Goal: Information Seeking & Learning: Check status

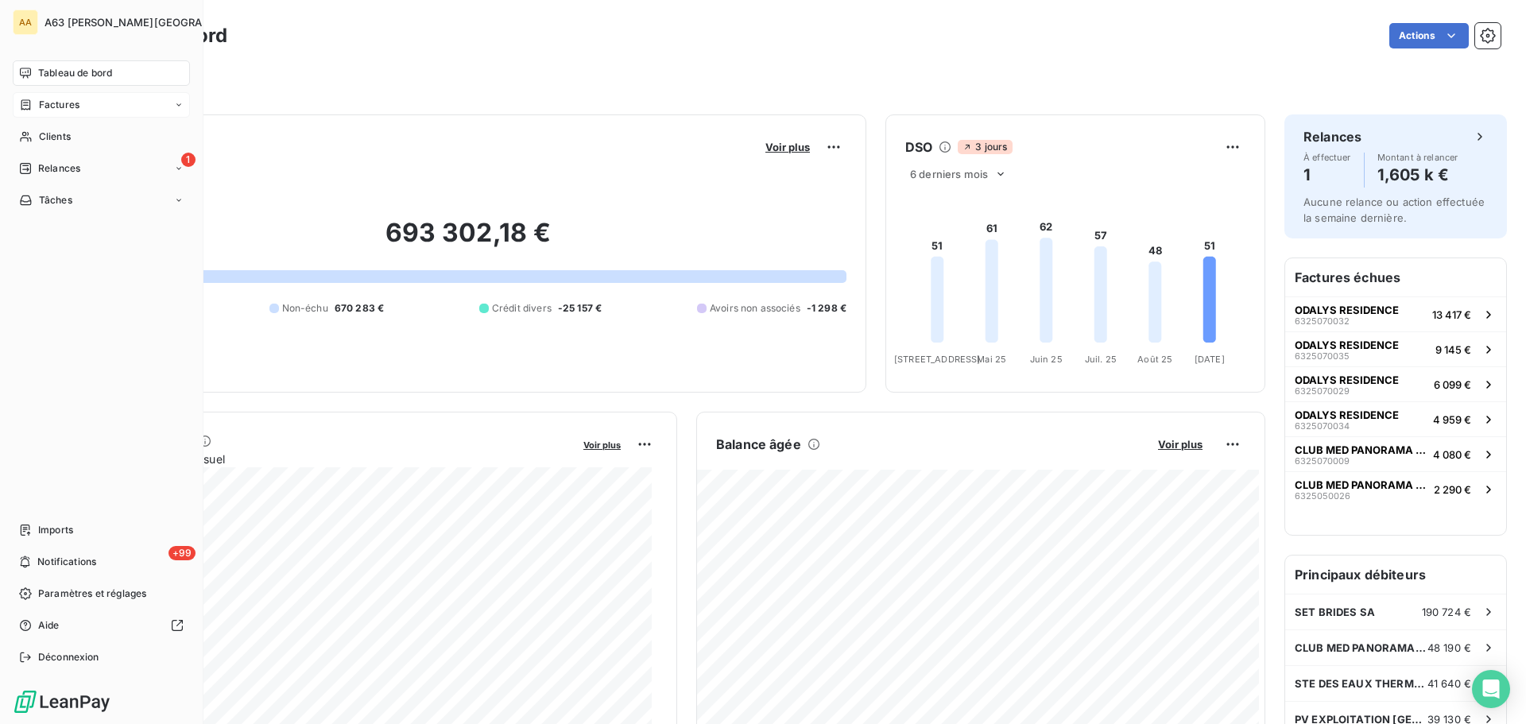
click at [68, 100] on span "Factures" at bounding box center [59, 105] width 41 height 14
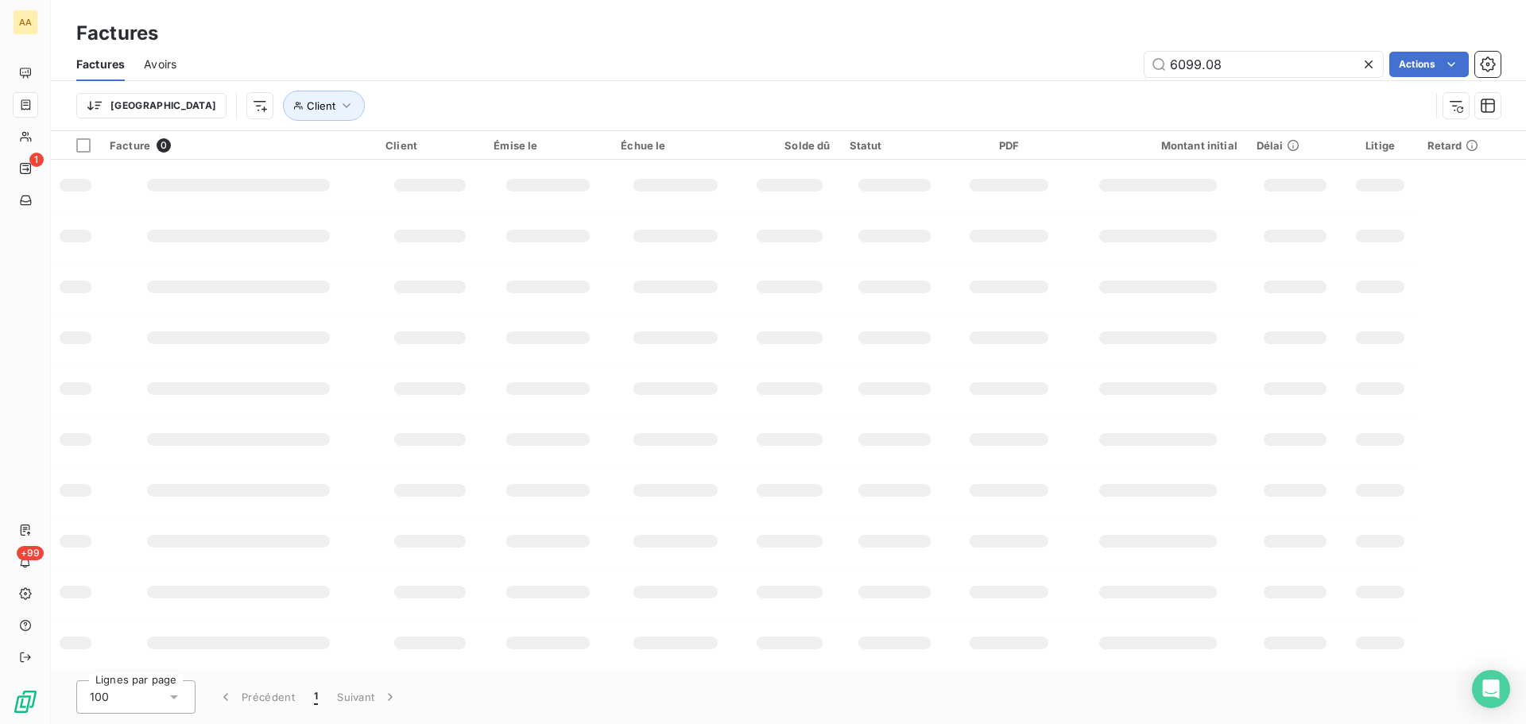
drag, startPoint x: 1269, startPoint y: 69, endPoint x: 1051, endPoint y: 69, distance: 218.6
click at [1051, 69] on div "6099.08 Actions" at bounding box center [848, 64] width 1305 height 25
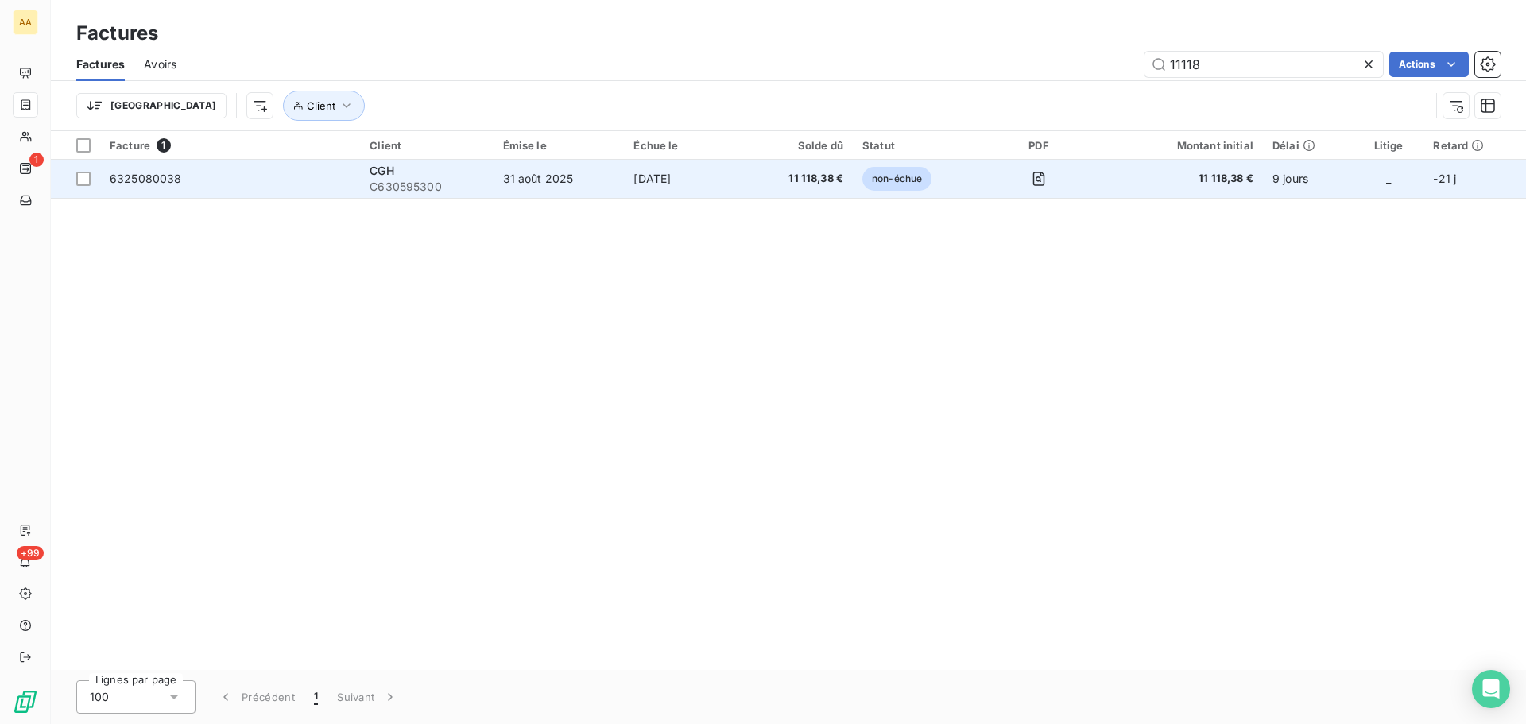
type input "11118"
click at [599, 173] on td "31 août 2025" at bounding box center [559, 179] width 131 height 38
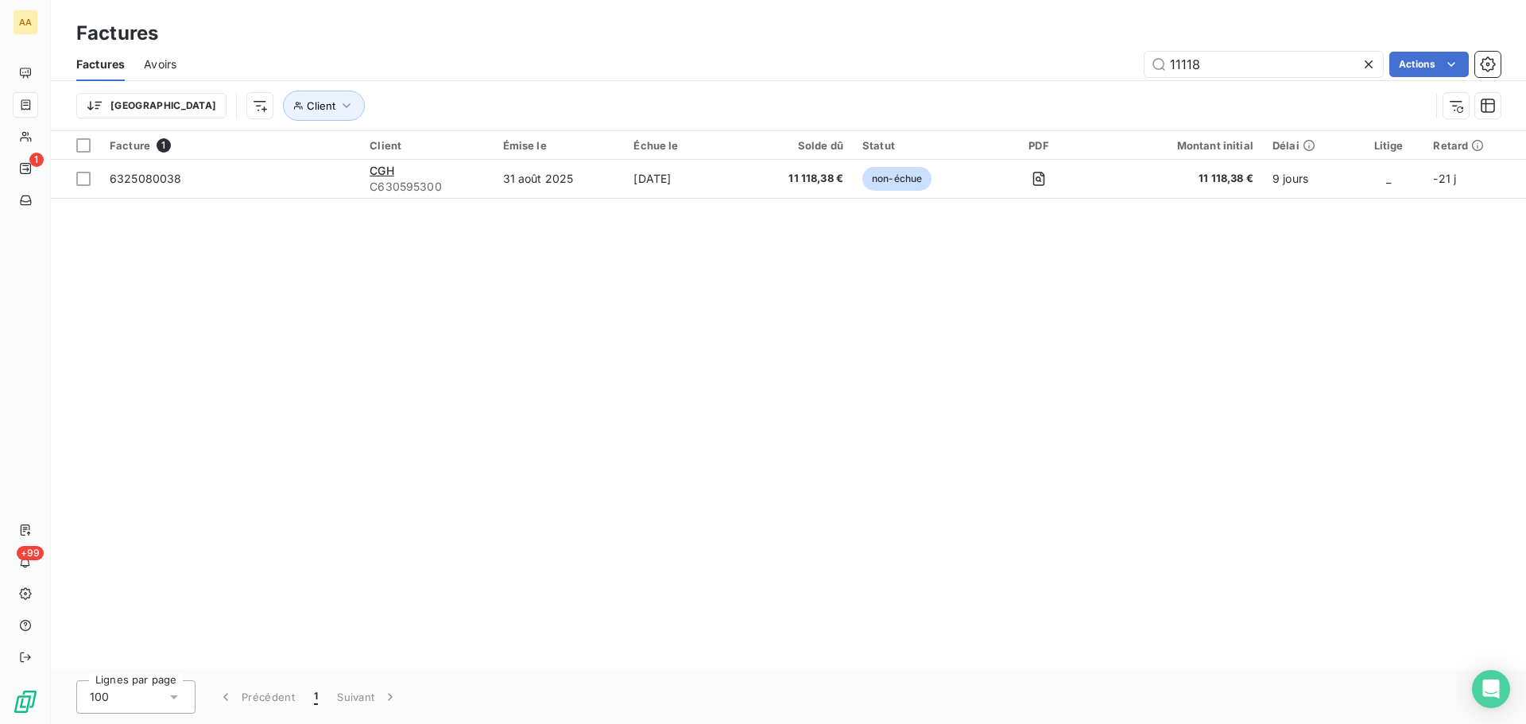
drag, startPoint x: 1150, startPoint y: 64, endPoint x: 1079, endPoint y: 73, distance: 72.1
click at [1079, 73] on div "11118 Actions" at bounding box center [848, 64] width 1305 height 25
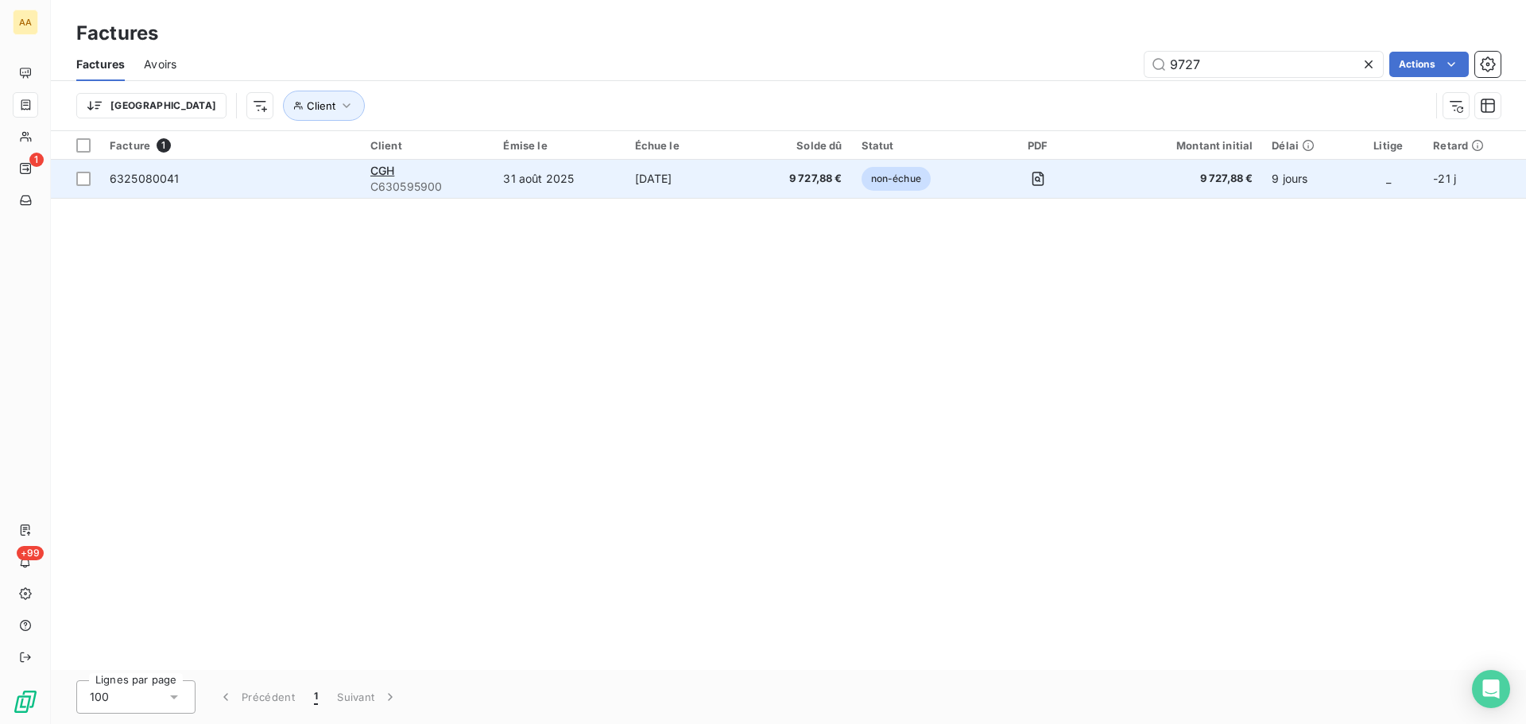
type input "9727"
click at [546, 185] on td "31 août 2025" at bounding box center [559, 179] width 131 height 38
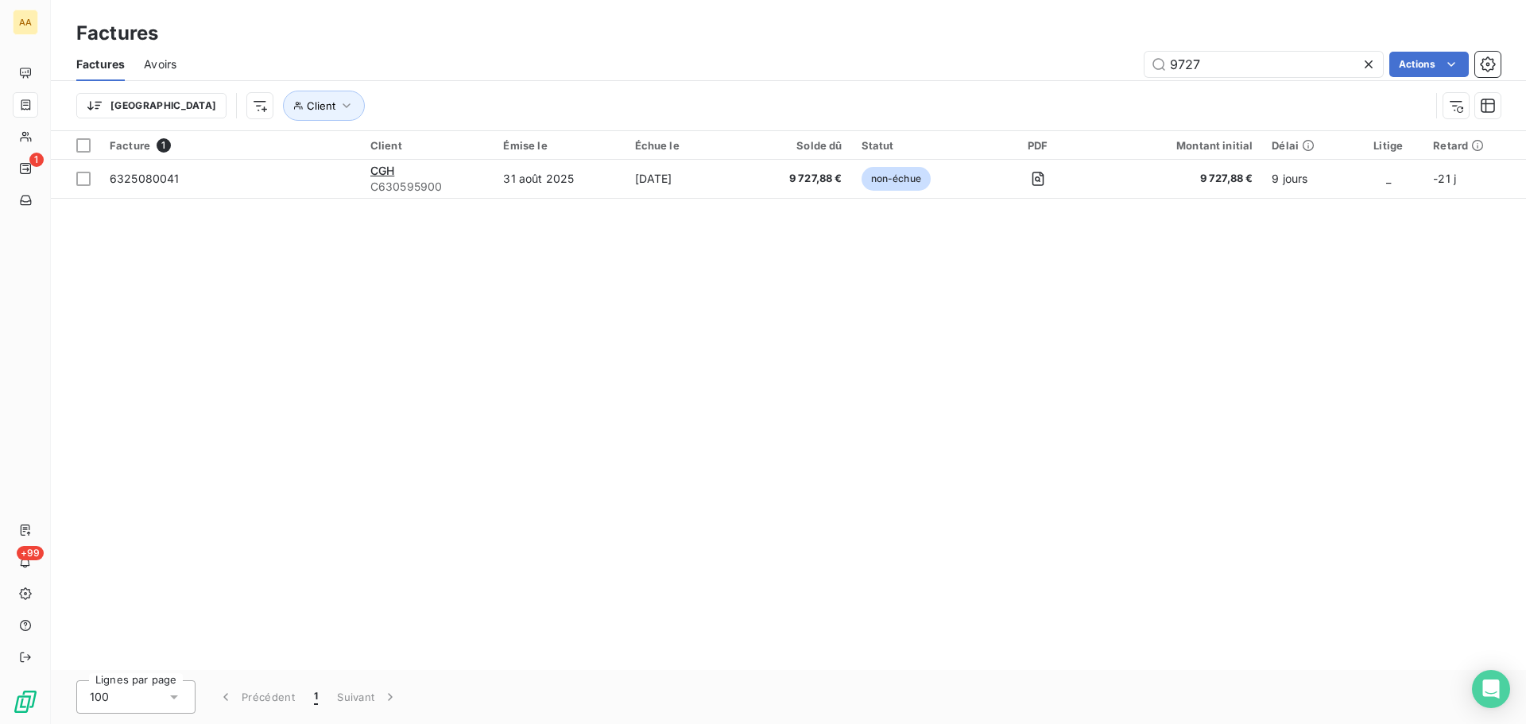
drag, startPoint x: 1257, startPoint y: 59, endPoint x: 1037, endPoint y: 63, distance: 220.2
click at [1037, 63] on div "9727 Actions" at bounding box center [848, 64] width 1305 height 25
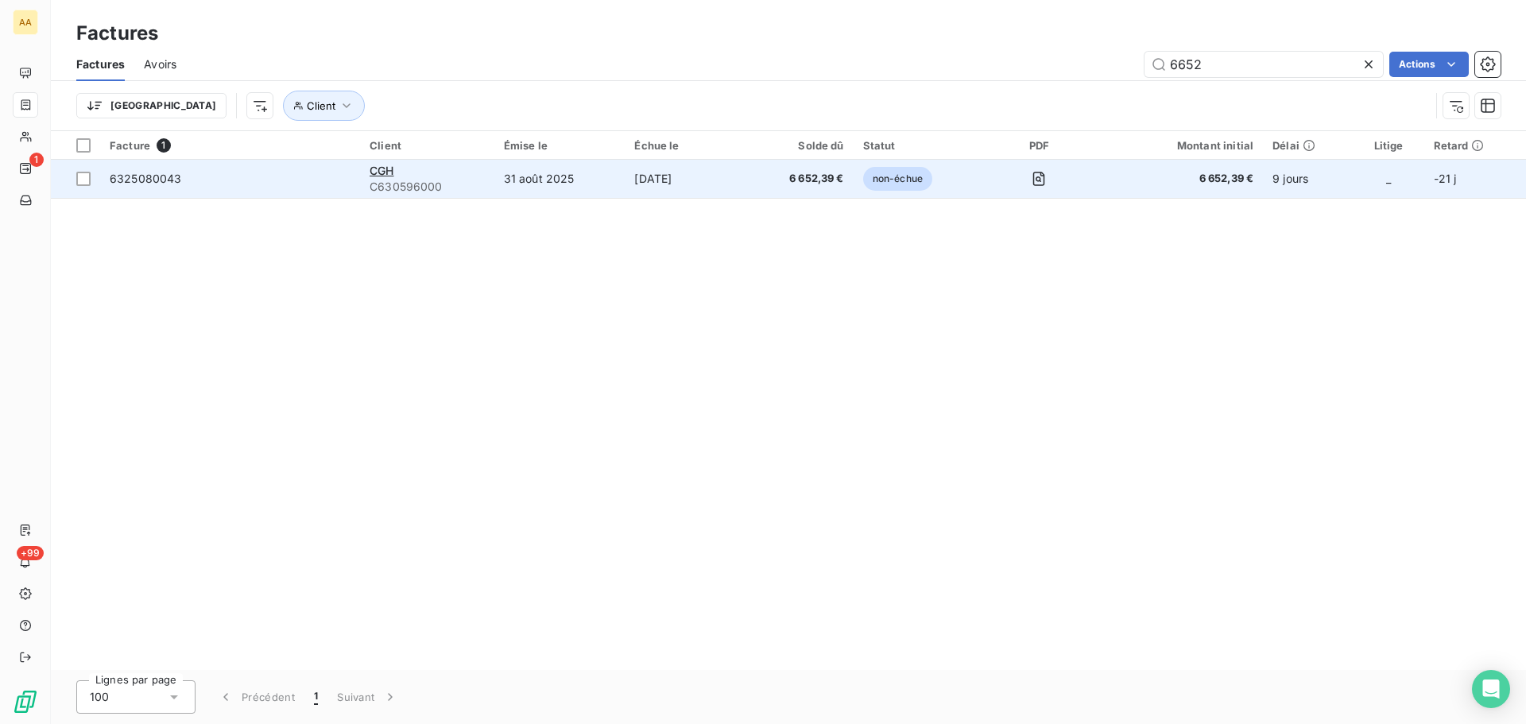
type input "6652"
click at [809, 167] on td "6 652,39 €" at bounding box center [799, 179] width 107 height 38
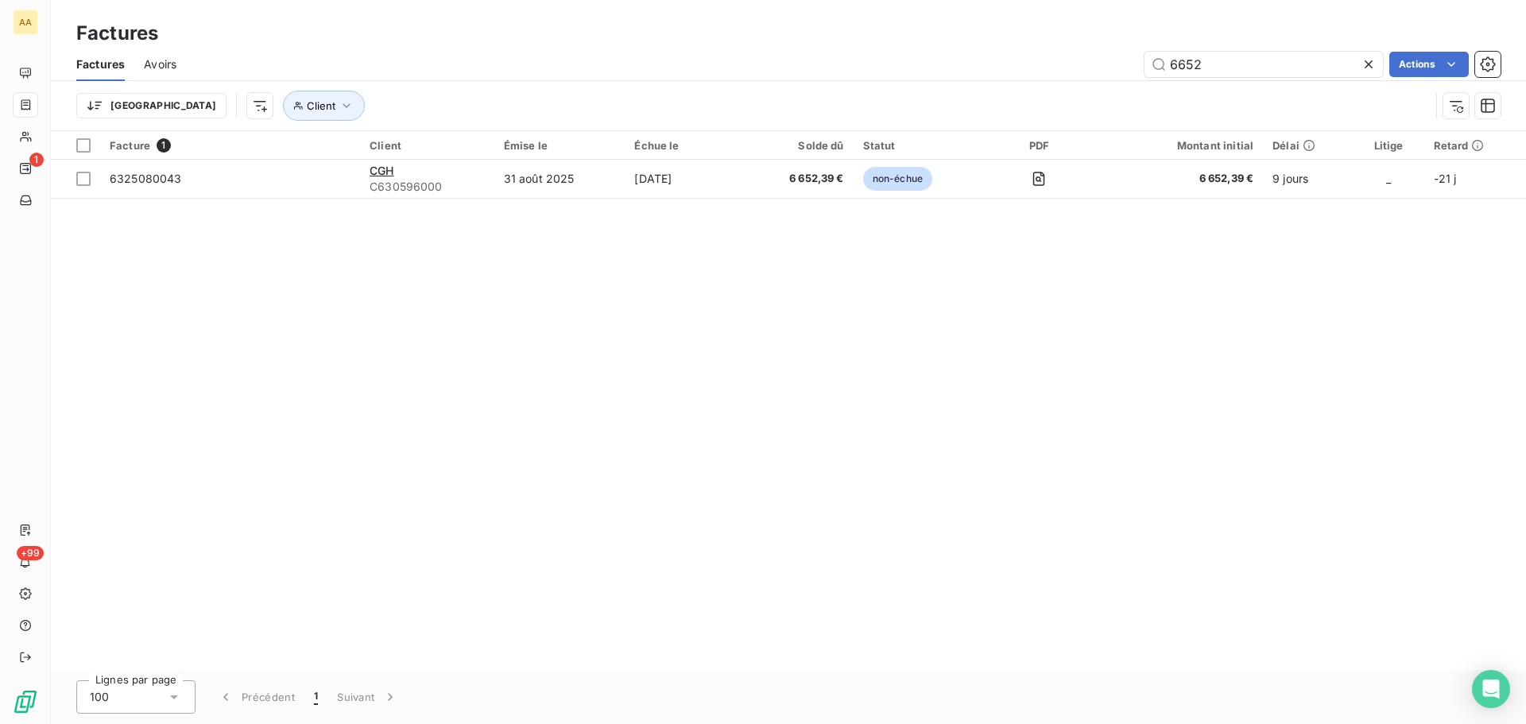
drag, startPoint x: 1207, startPoint y: 67, endPoint x: 1111, endPoint y: 61, distance: 96.3
click at [1111, 61] on div "6652 Actions" at bounding box center [848, 64] width 1305 height 25
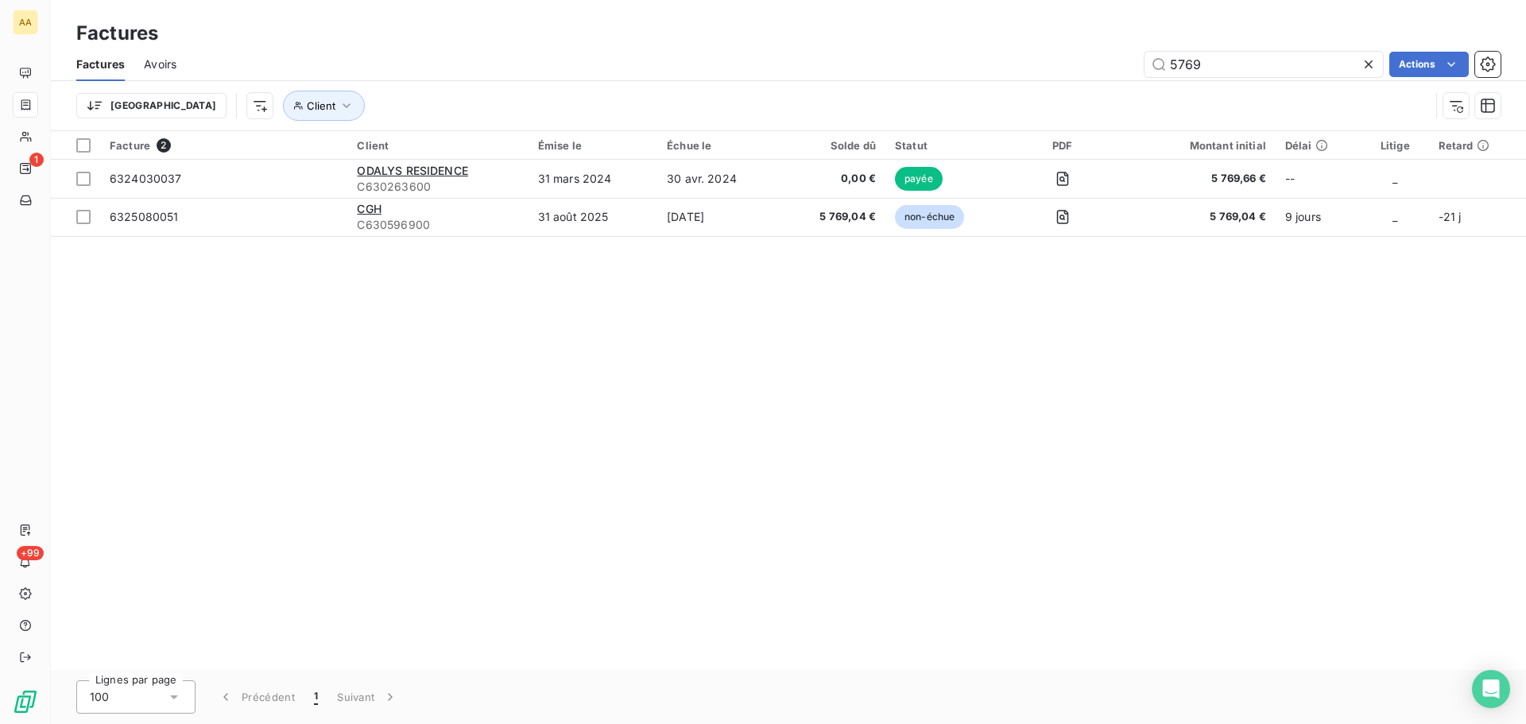
type input "5769"
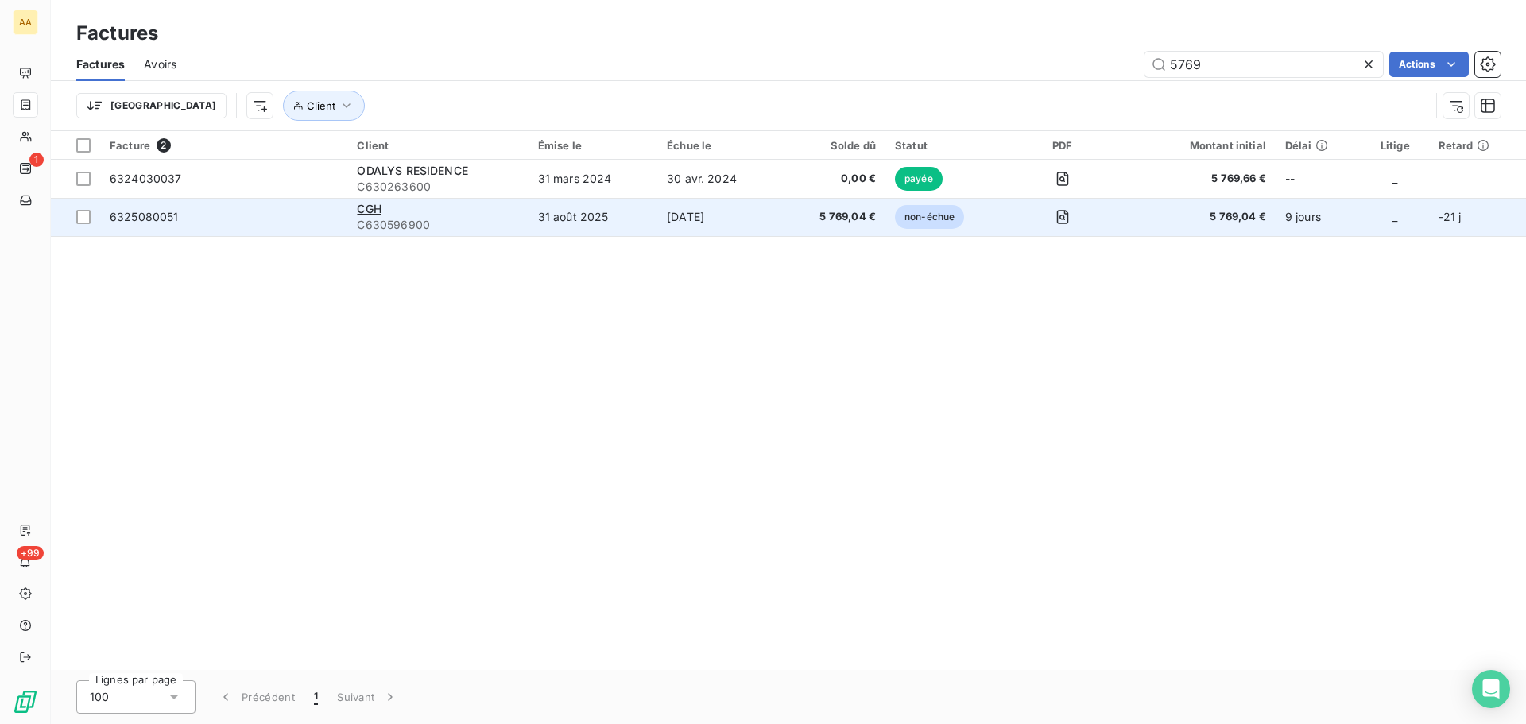
click at [583, 210] on td "31 août 2025" at bounding box center [593, 217] width 129 height 38
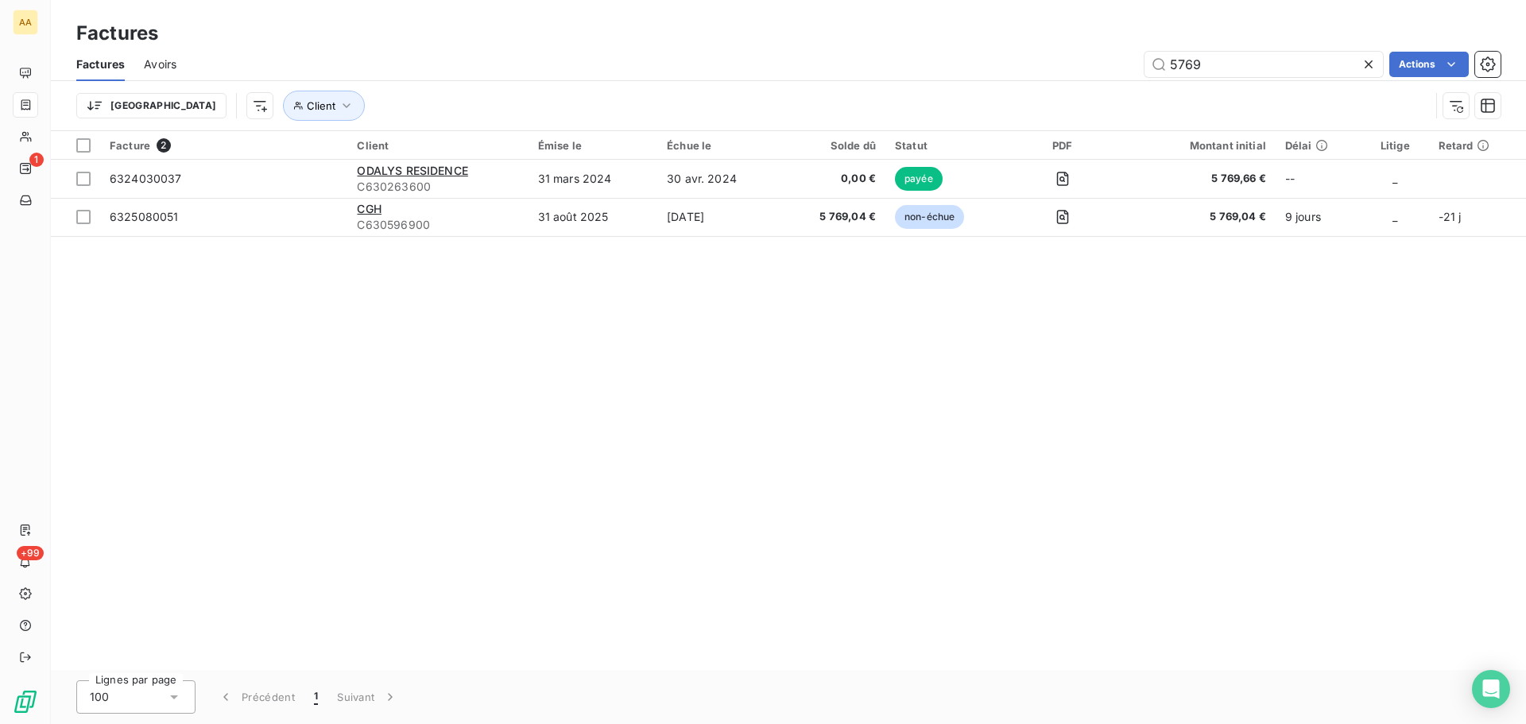
drag, startPoint x: 1208, startPoint y: 64, endPoint x: 1056, endPoint y: 61, distance: 152.6
click at [1056, 61] on div "5769 Actions" at bounding box center [848, 64] width 1305 height 25
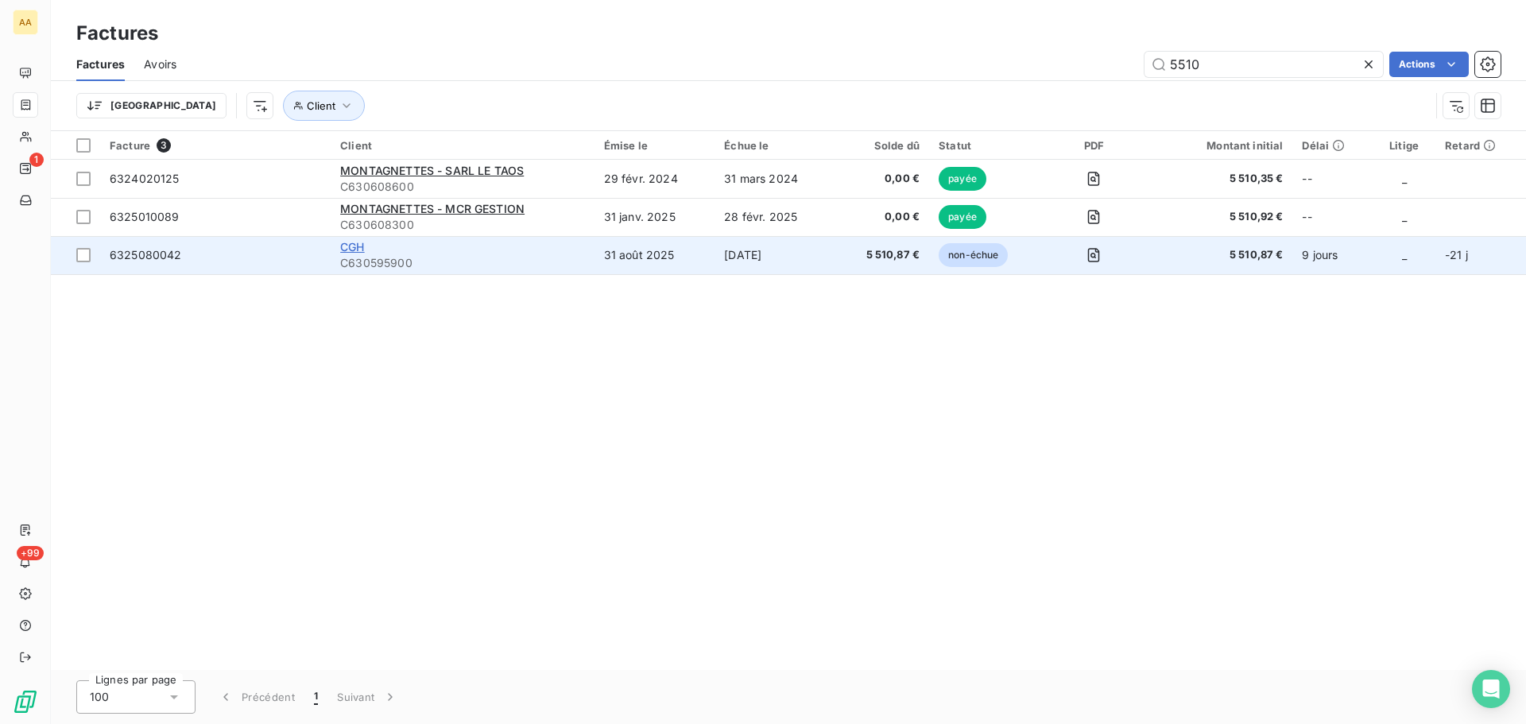
type input "5510"
click at [346, 250] on span "CGH" at bounding box center [352, 247] width 24 height 14
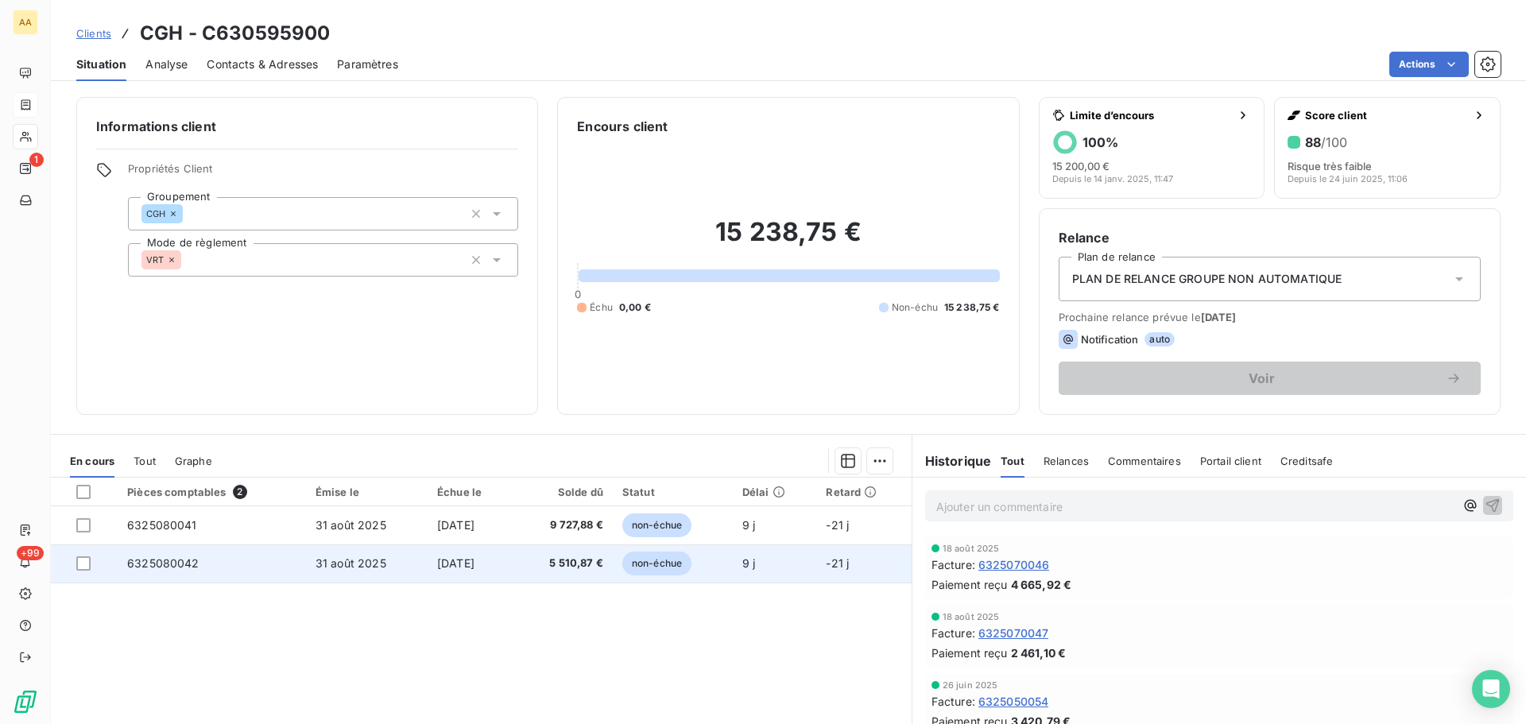
click at [443, 562] on span "[DATE]" at bounding box center [455, 563] width 37 height 14
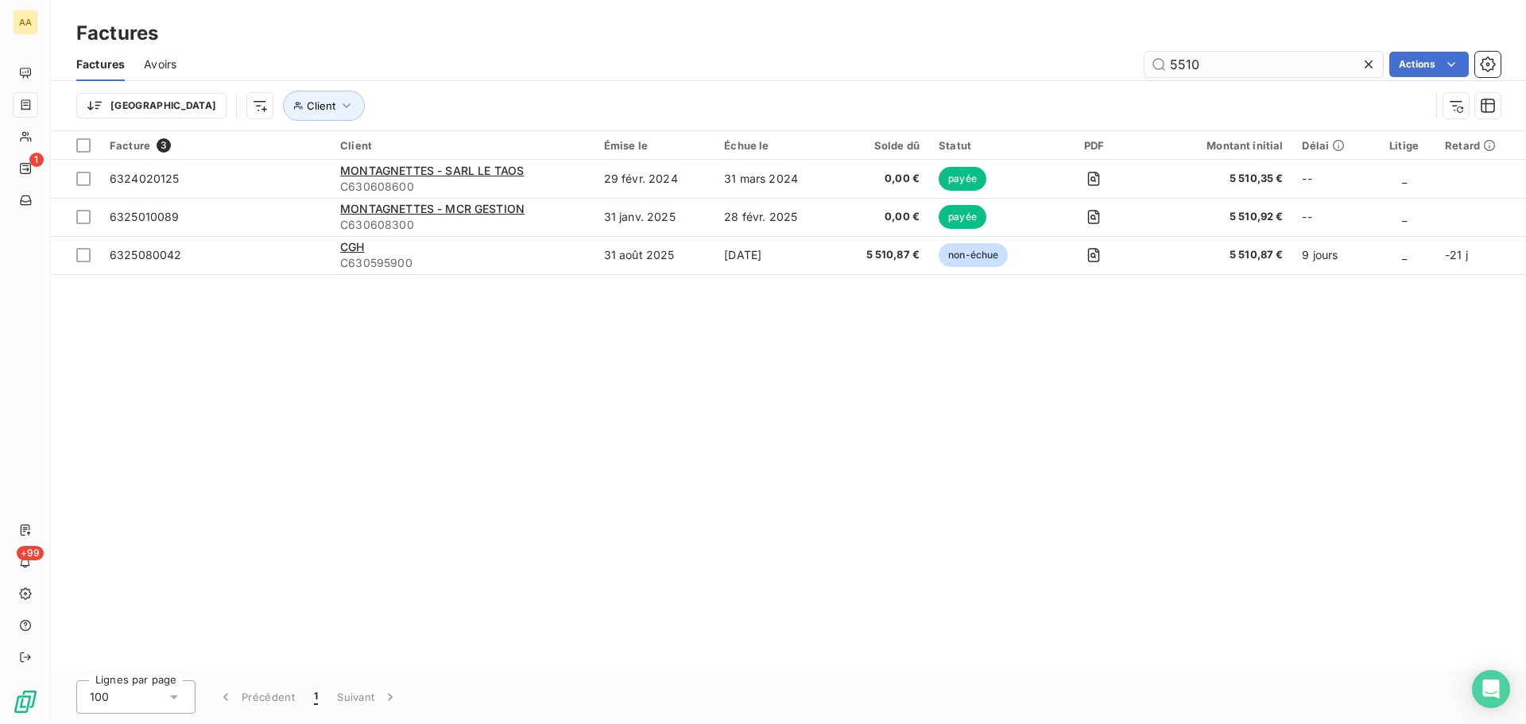
drag, startPoint x: 1196, startPoint y: 63, endPoint x: 1159, endPoint y: 62, distance: 37.4
click at [1159, 62] on input "5510" at bounding box center [1264, 64] width 238 height 25
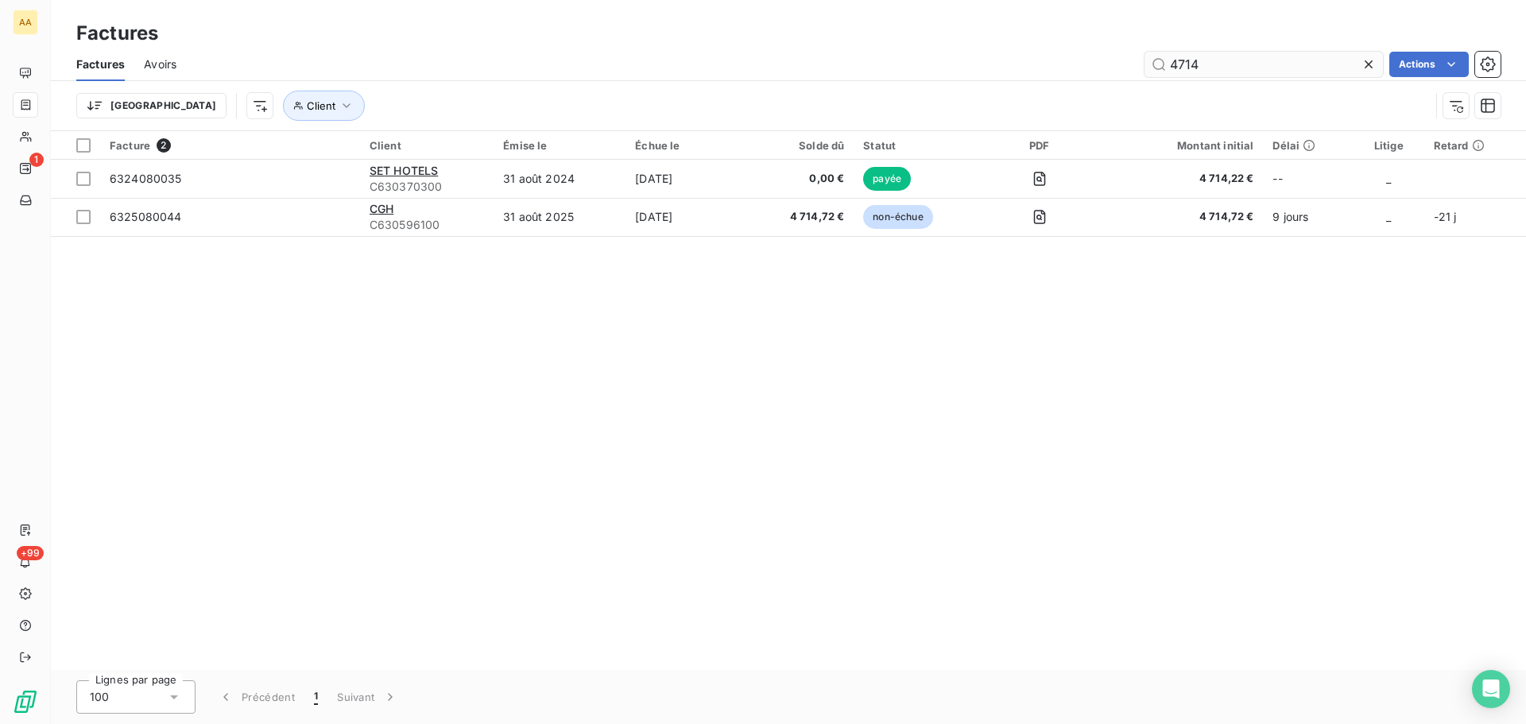
type input "4714"
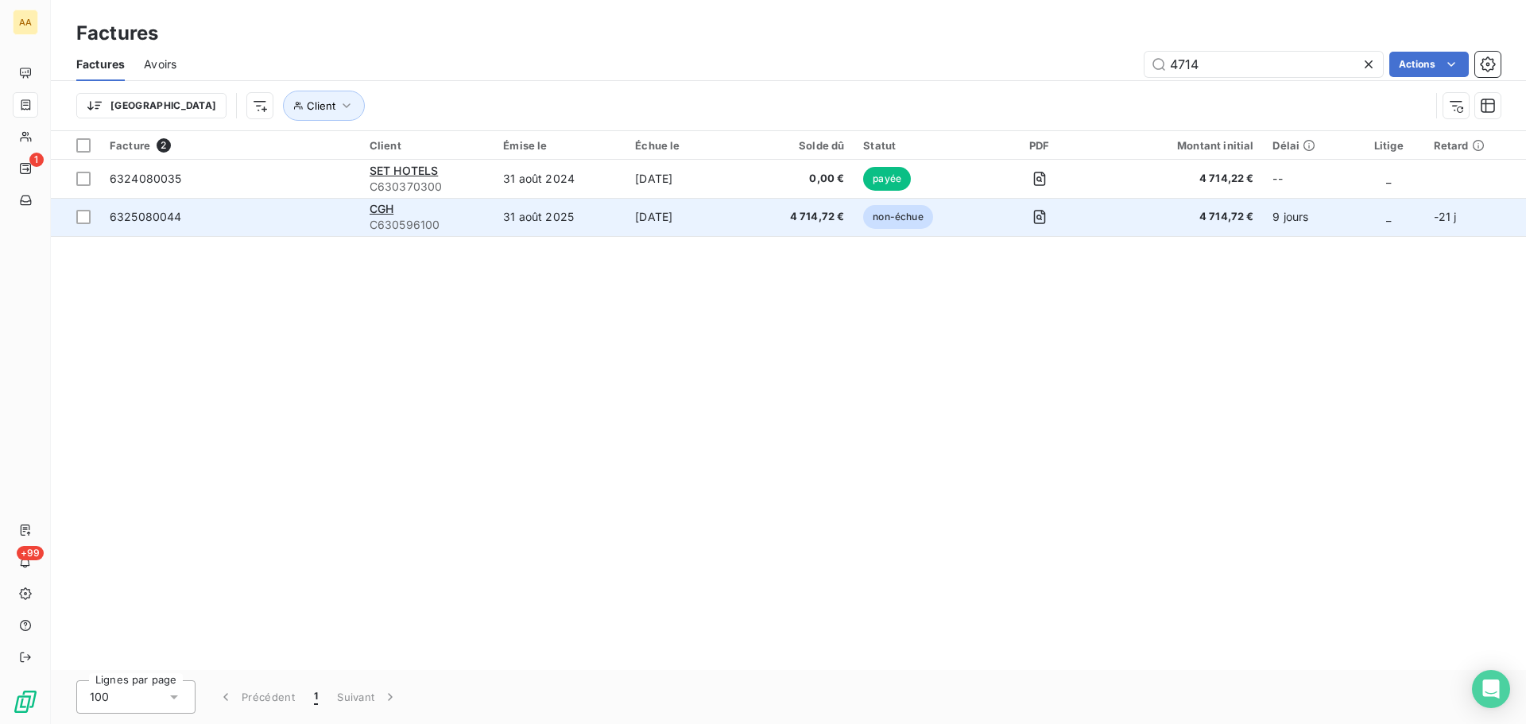
click at [608, 214] on td "31 août 2025" at bounding box center [560, 217] width 132 height 38
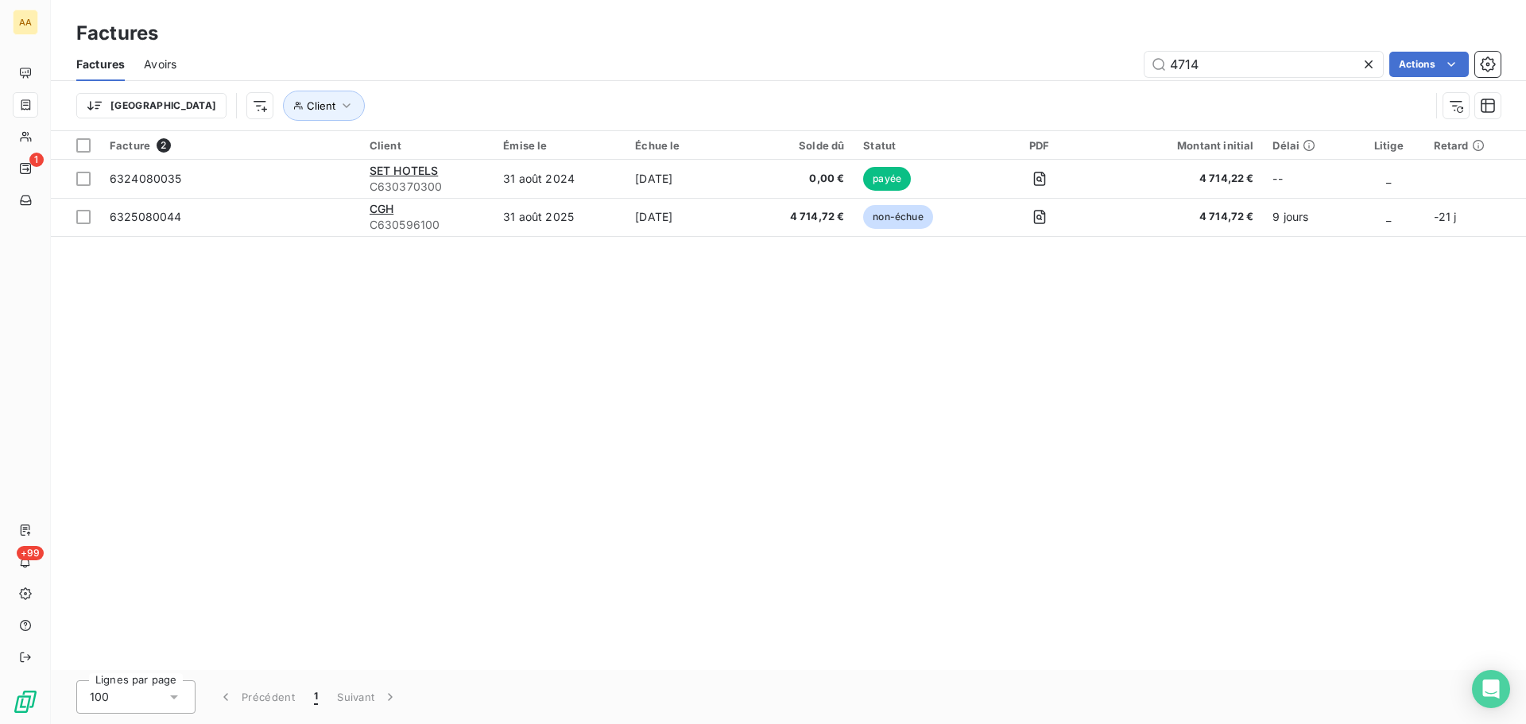
drag, startPoint x: 1223, startPoint y: 64, endPoint x: 1136, endPoint y: 72, distance: 87.9
click at [1136, 72] on div "4714 Actions" at bounding box center [848, 64] width 1305 height 25
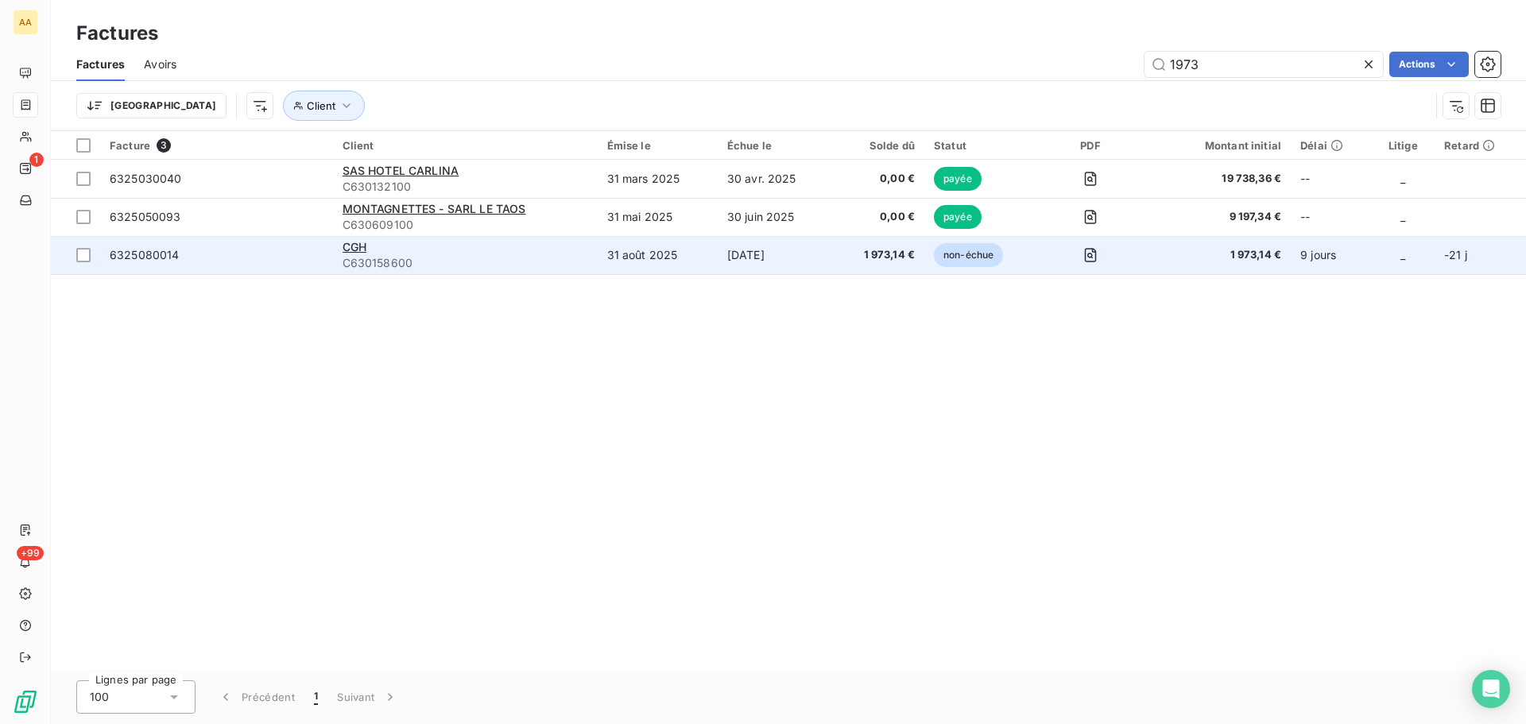
type input "1973"
click at [782, 250] on td "[DATE]" at bounding box center [775, 255] width 115 height 38
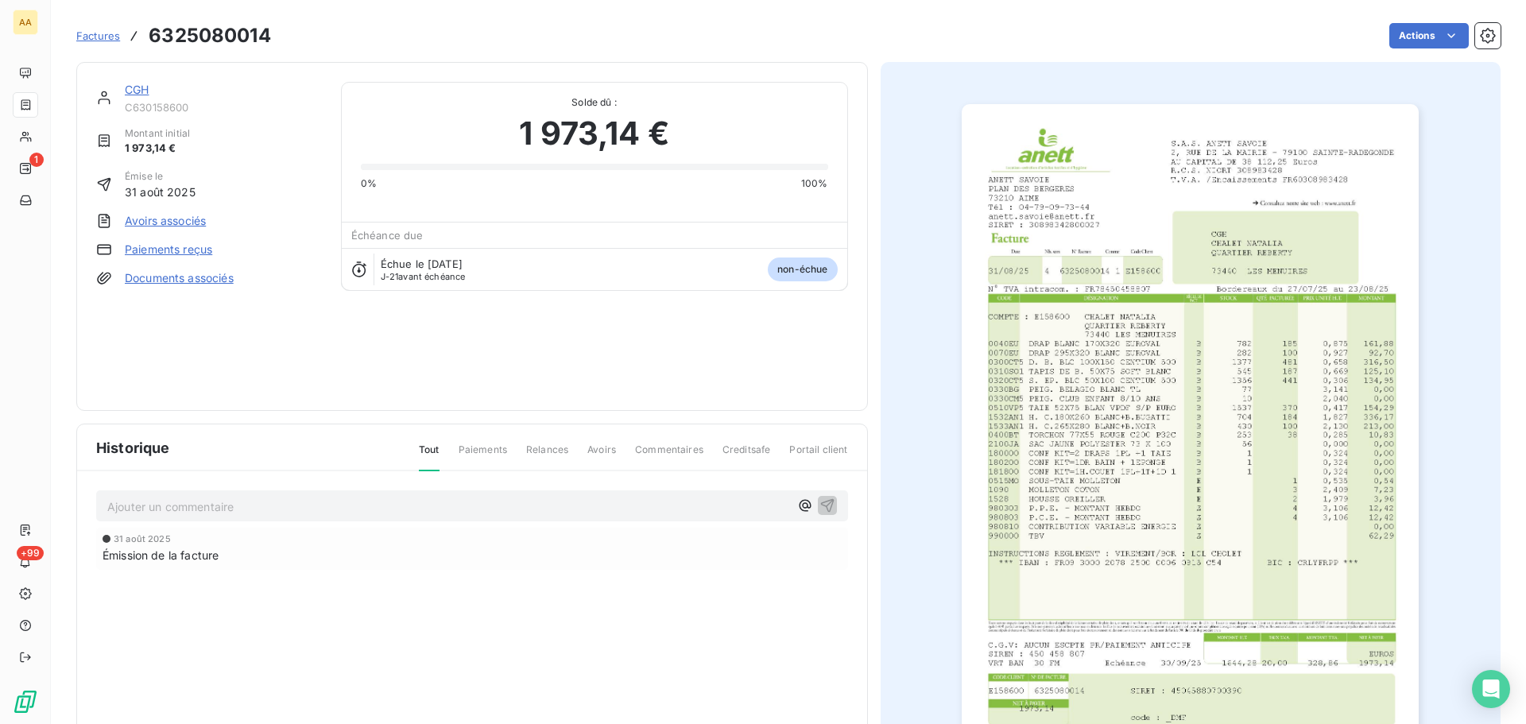
click at [1136, 238] on img "button" at bounding box center [1190, 427] width 457 height 647
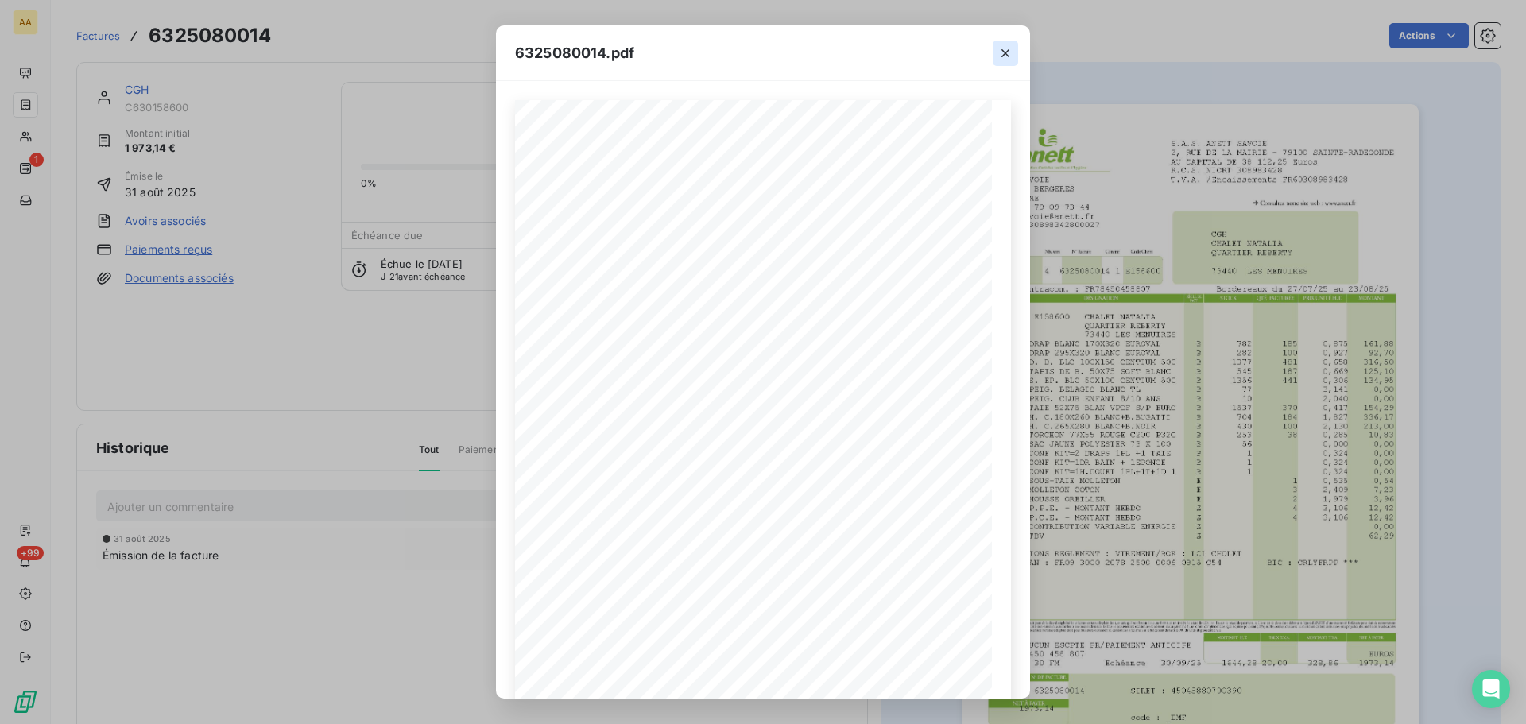
click at [1007, 52] on icon "button" at bounding box center [1006, 53] width 16 height 16
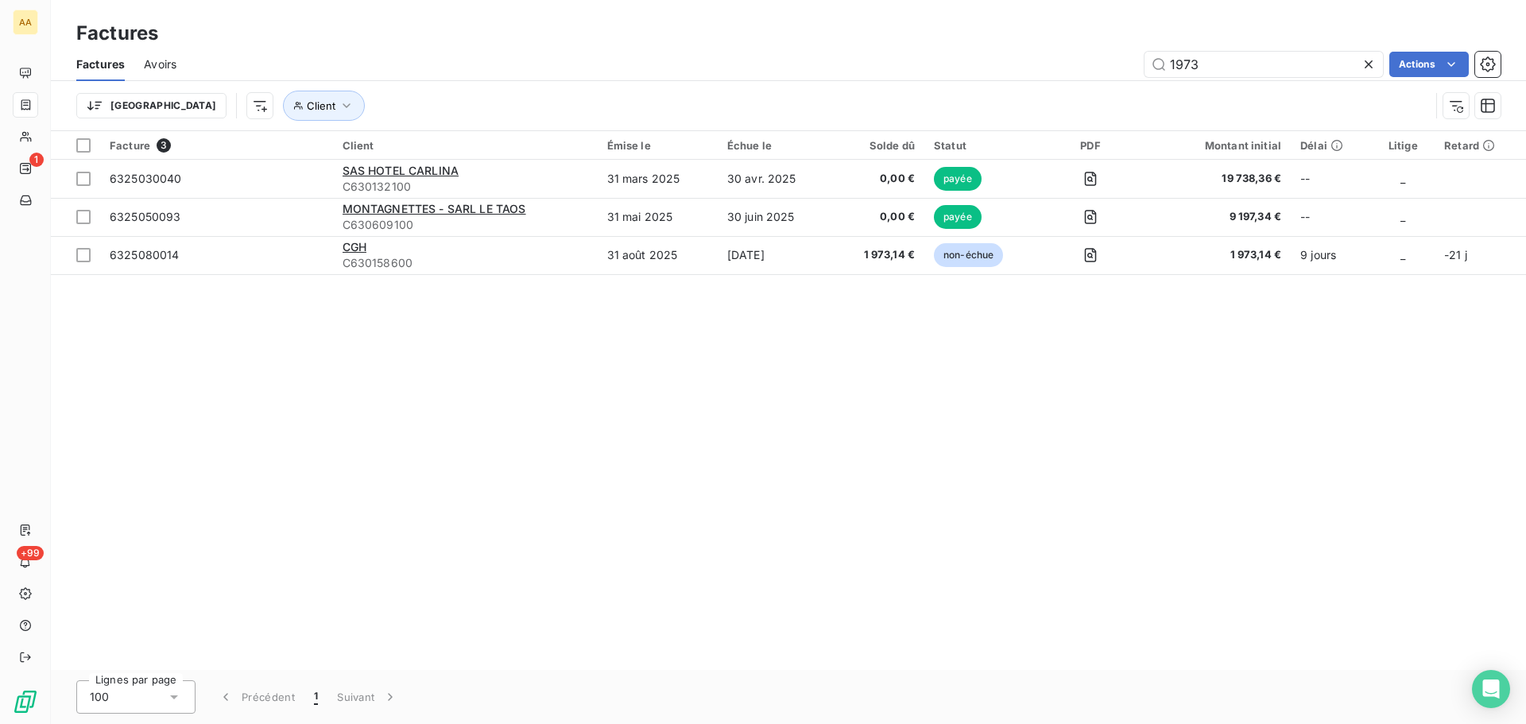
click at [513, 522] on div "Facture 3 Client Émise le Échue le Solde dû Statut PDF Montant initial Délai Li…" at bounding box center [788, 400] width 1475 height 539
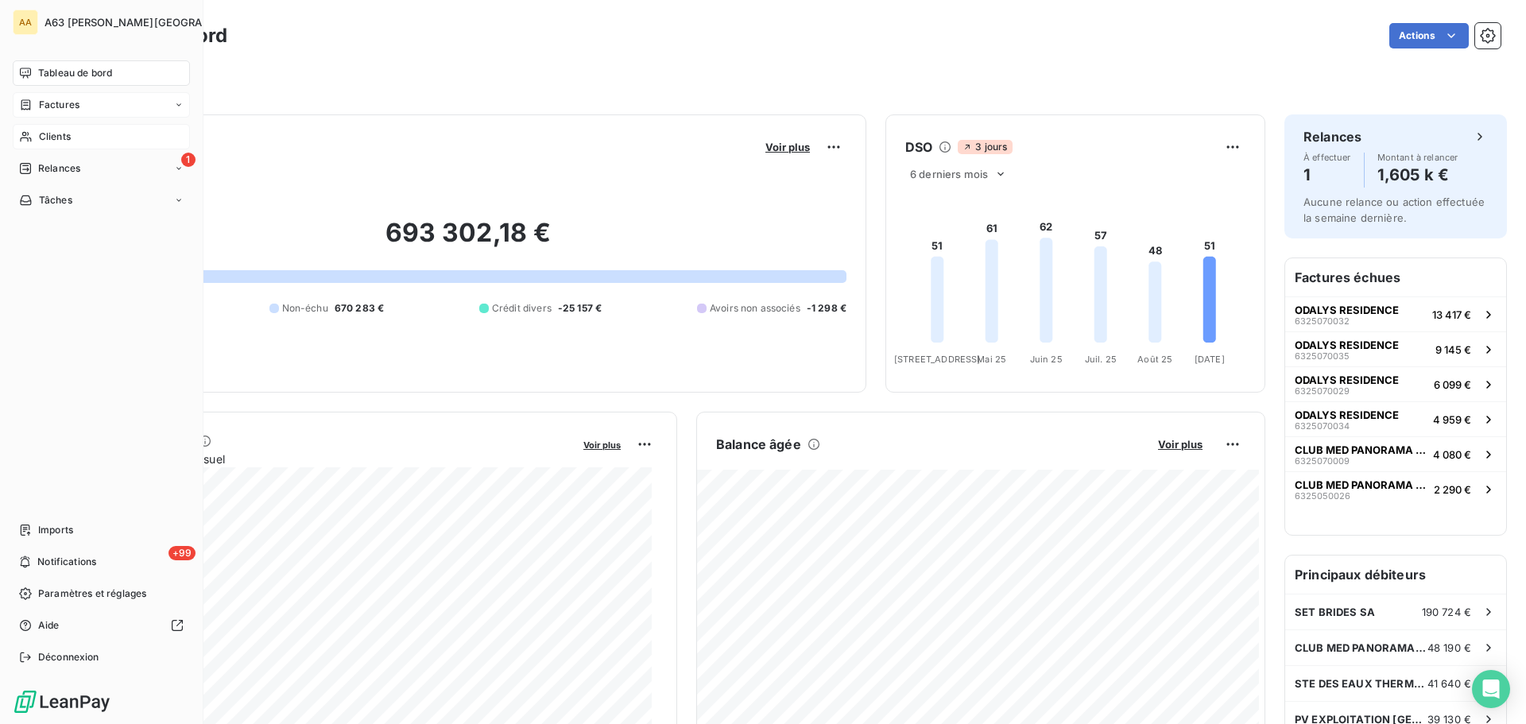
click at [73, 134] on div "Clients" at bounding box center [101, 136] width 177 height 25
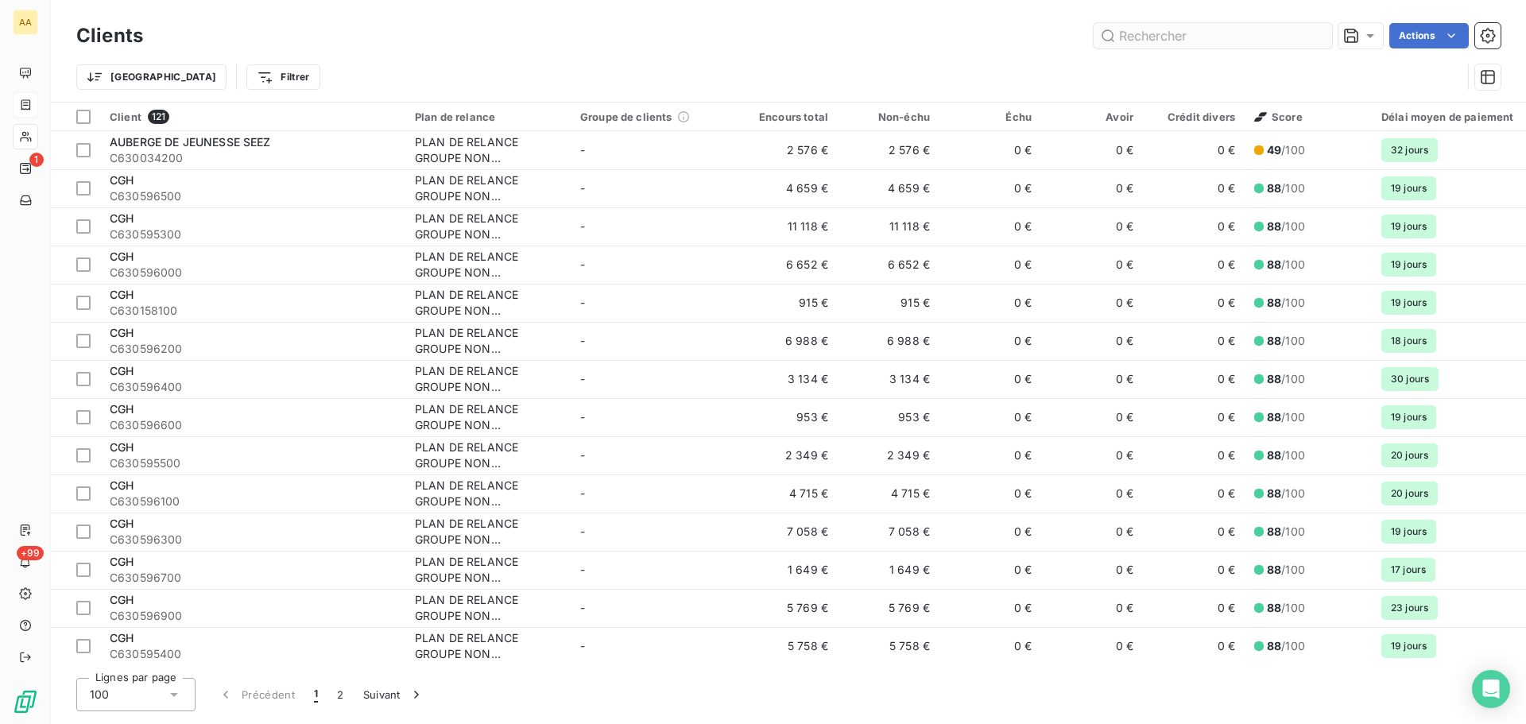
click at [1166, 34] on input "text" at bounding box center [1213, 35] width 238 height 25
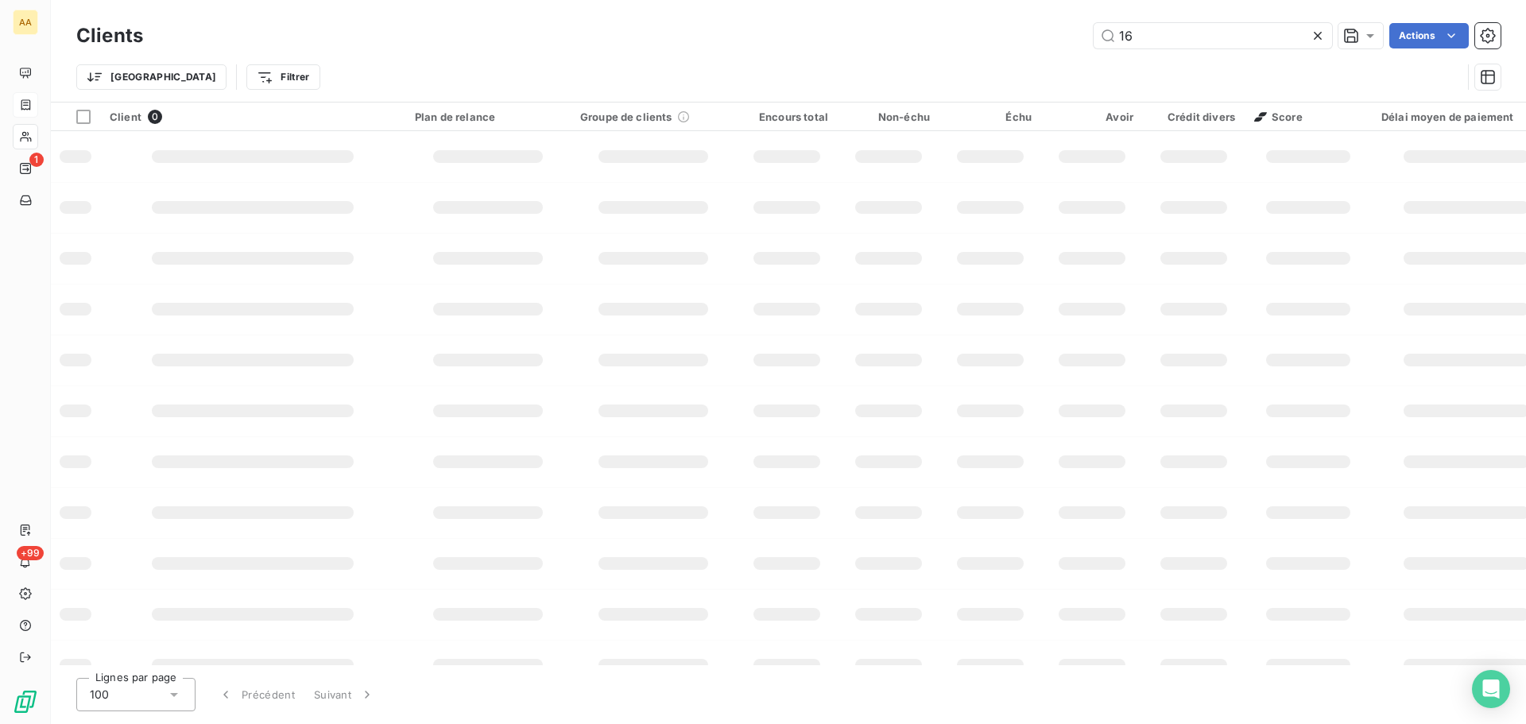
type input "1"
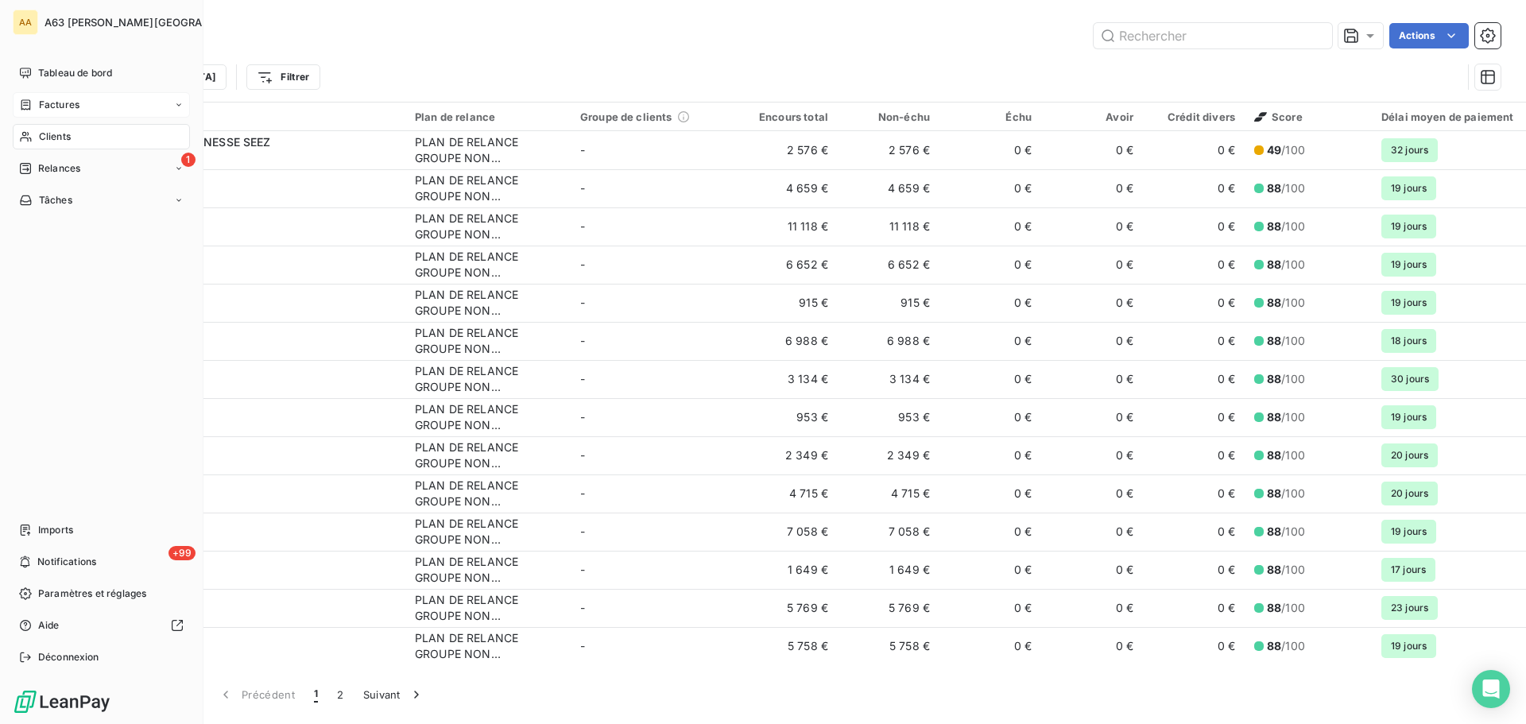
click at [58, 106] on span "Factures" at bounding box center [59, 105] width 41 height 14
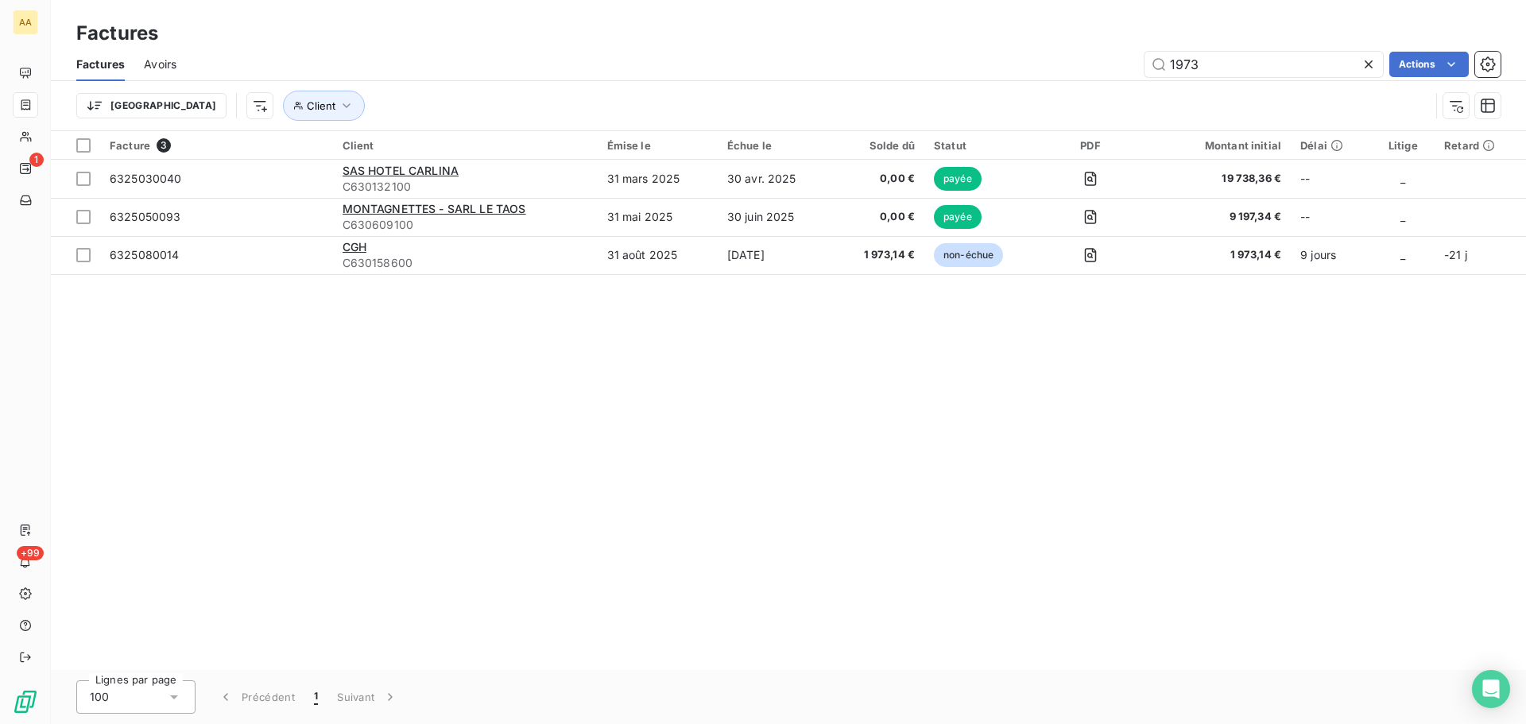
drag, startPoint x: 1221, startPoint y: 63, endPoint x: 1100, endPoint y: 63, distance: 120.8
click at [1100, 63] on div "1973 Actions" at bounding box center [848, 64] width 1305 height 25
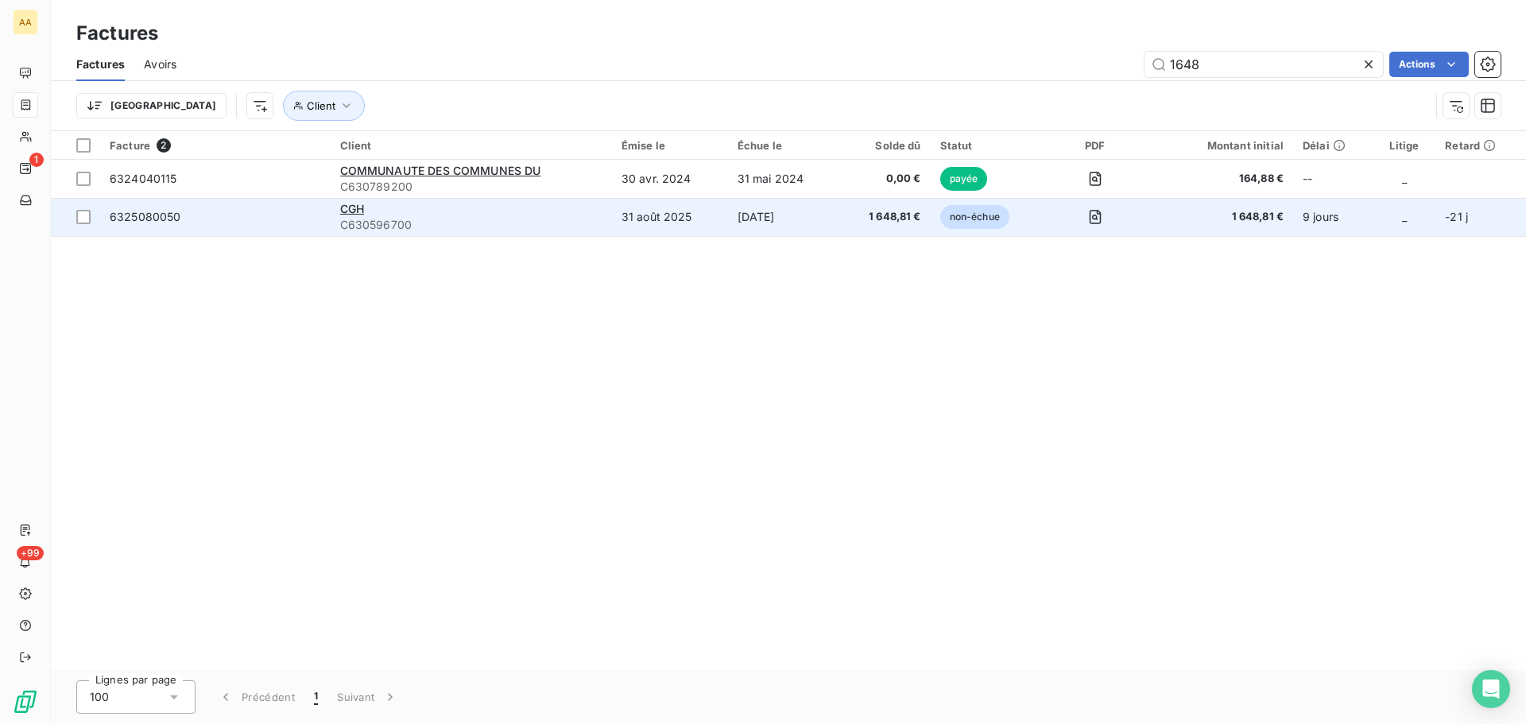
type input "1648"
click at [713, 223] on td "31 août 2025" at bounding box center [670, 217] width 116 height 38
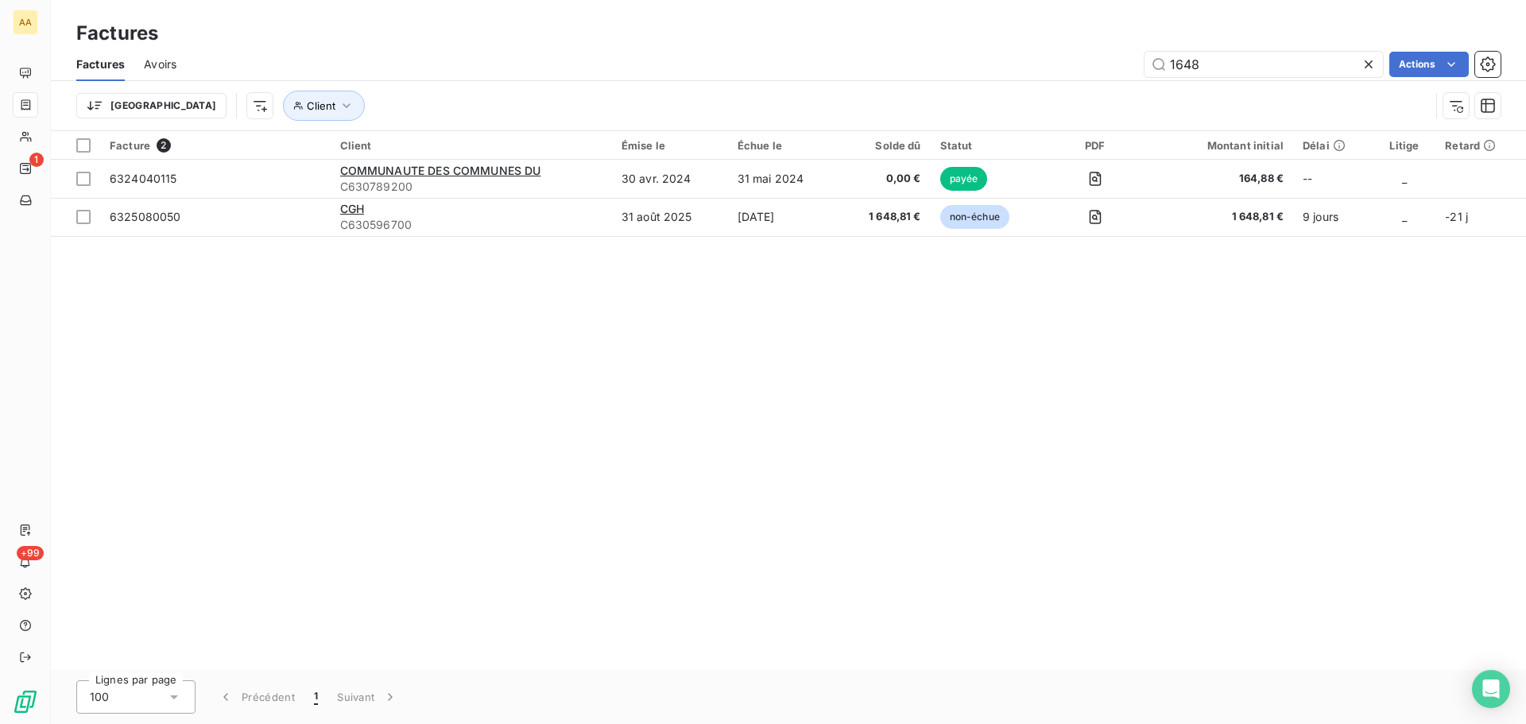
drag, startPoint x: 1133, startPoint y: 62, endPoint x: 1076, endPoint y: 62, distance: 56.4
click at [1076, 62] on div "1648 Actions" at bounding box center [848, 64] width 1305 height 25
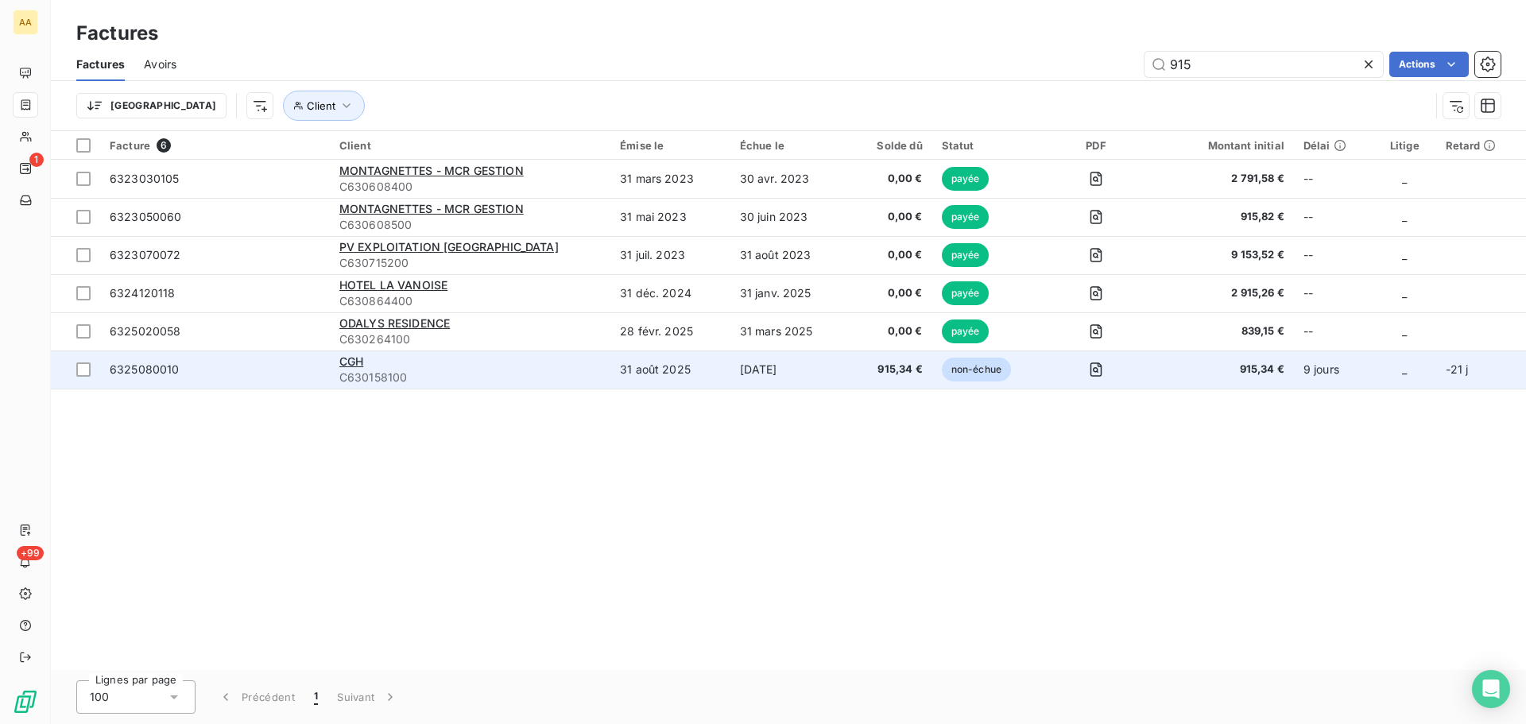
type input "915"
click at [737, 363] on td "[DATE]" at bounding box center [789, 370] width 118 height 38
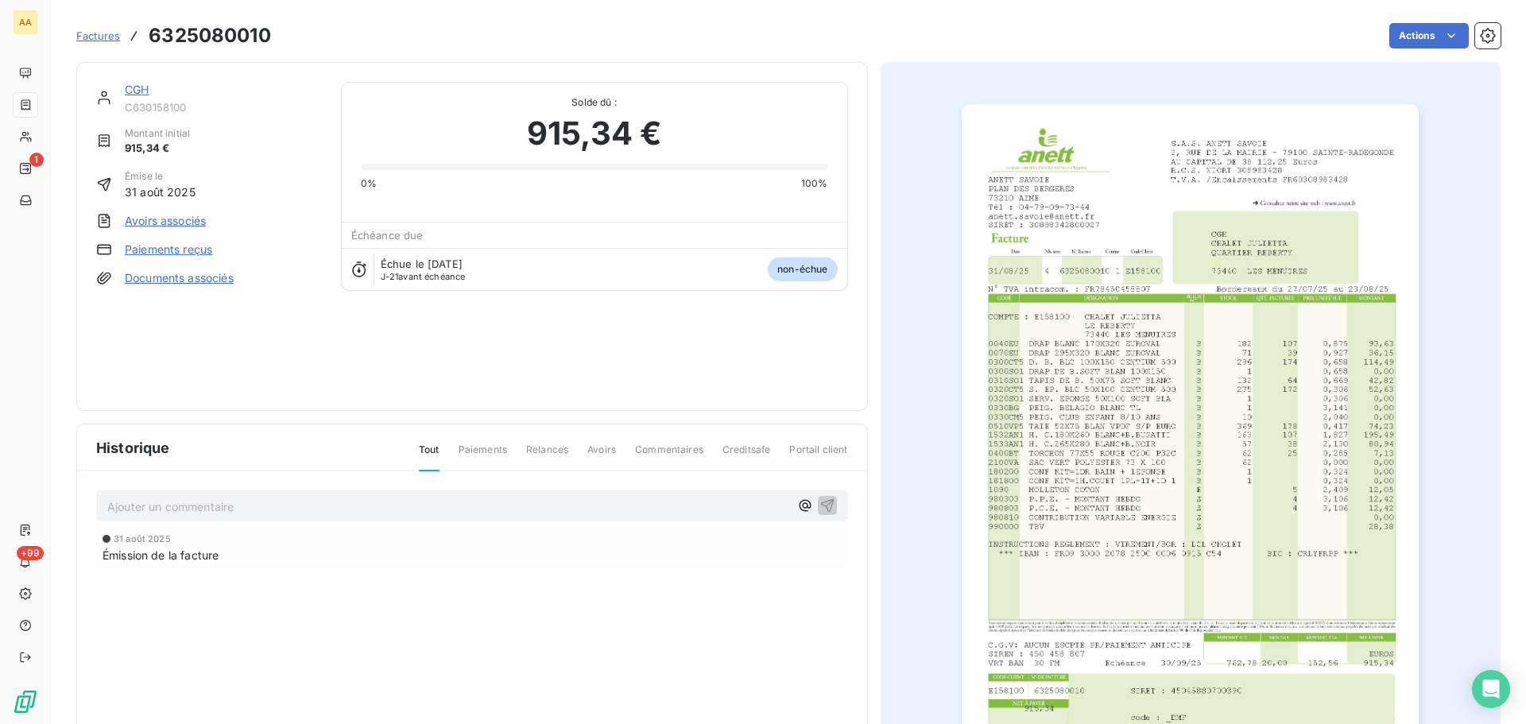
click at [1145, 348] on img "button" at bounding box center [1190, 427] width 457 height 647
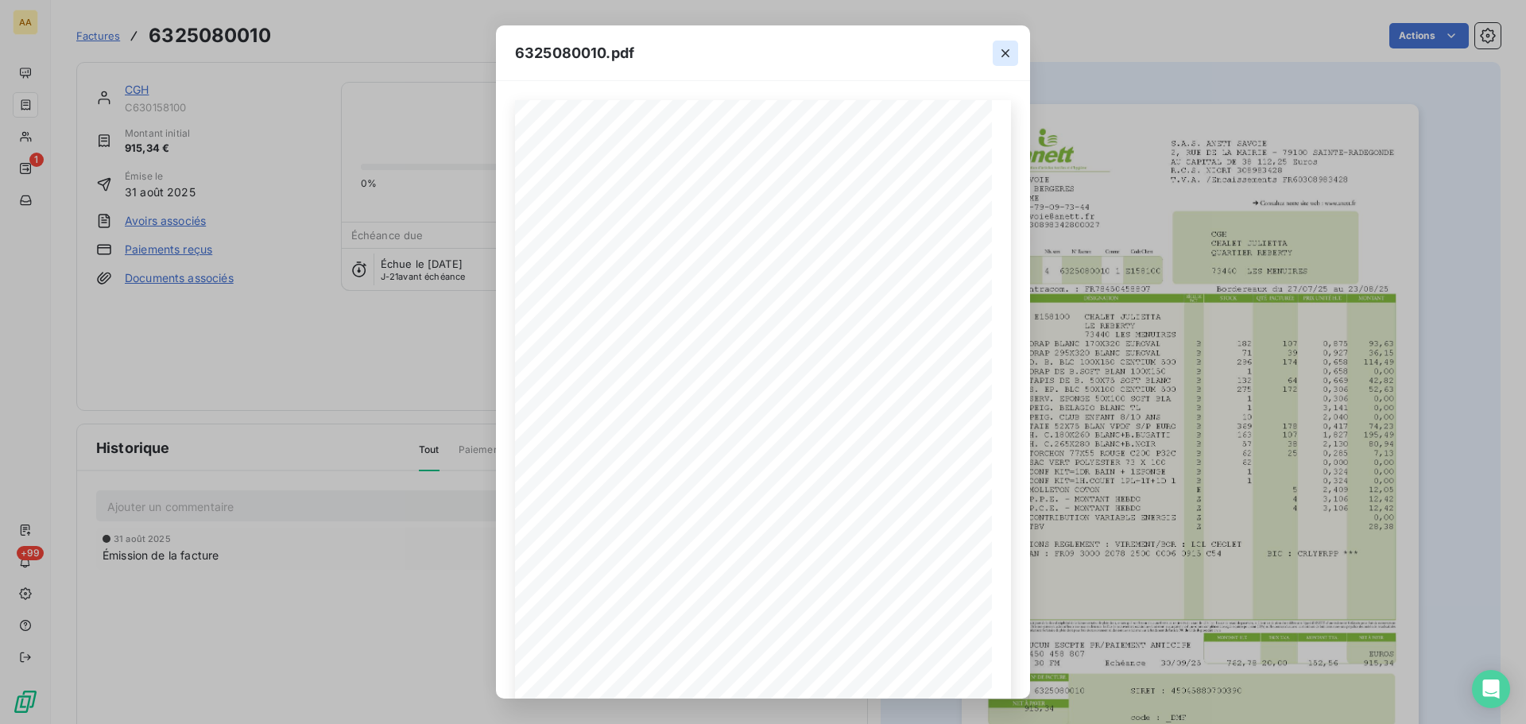
click at [999, 54] on icon "button" at bounding box center [1006, 53] width 16 height 16
